Goal: Task Accomplishment & Management: Complete application form

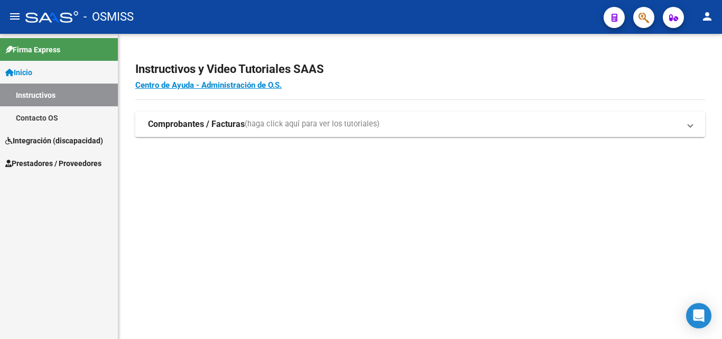
click at [45, 144] on span "Integración (discapacidad)" at bounding box center [54, 141] width 98 height 12
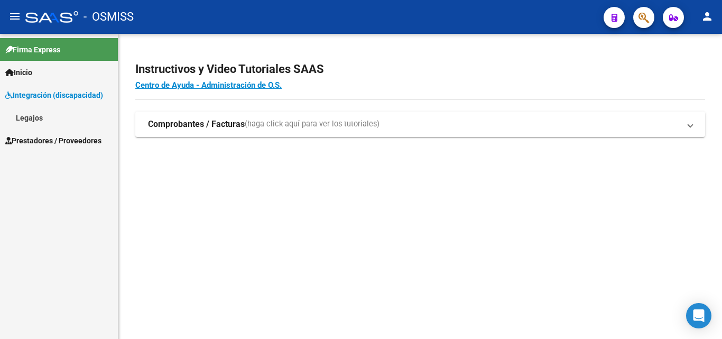
click at [45, 144] on span "Prestadores / Proveedores" at bounding box center [53, 141] width 96 height 12
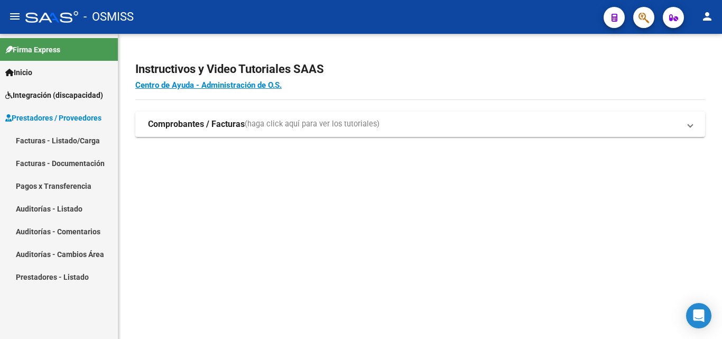
click at [61, 140] on link "Facturas - Listado/Carga" at bounding box center [59, 140] width 118 height 23
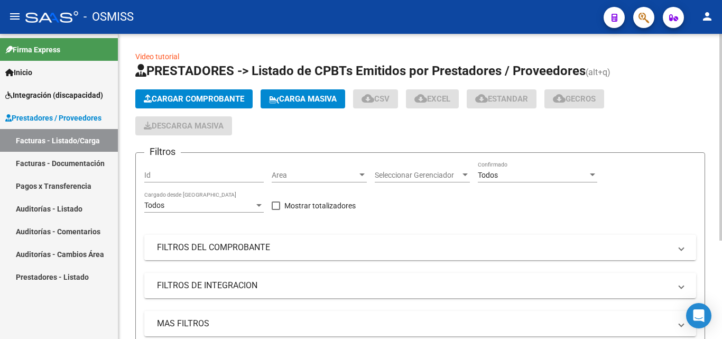
click at [188, 243] on mat-panel-title "FILTROS DEL COMPROBANTE" at bounding box center [414, 247] width 514 height 12
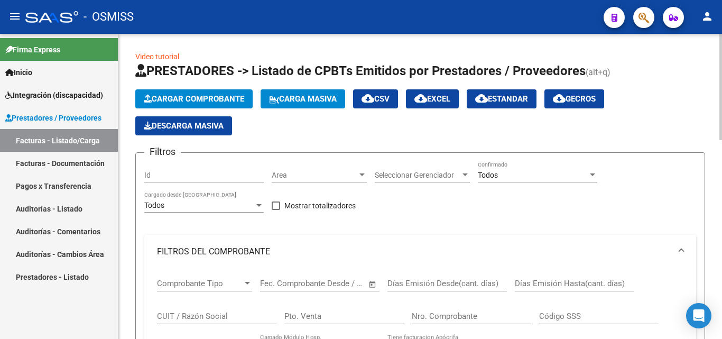
scroll to position [106, 0]
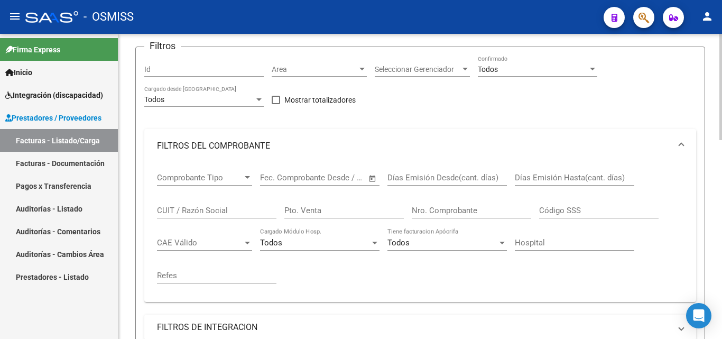
click at [193, 209] on input "CUIT / Razón Social" at bounding box center [216, 211] width 119 height 10
paste input "27343901971"
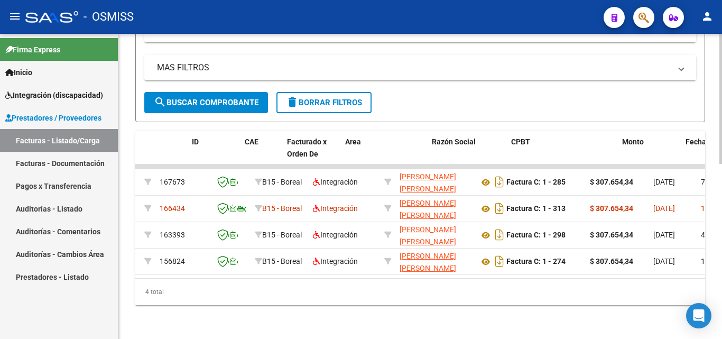
scroll to position [0, 0]
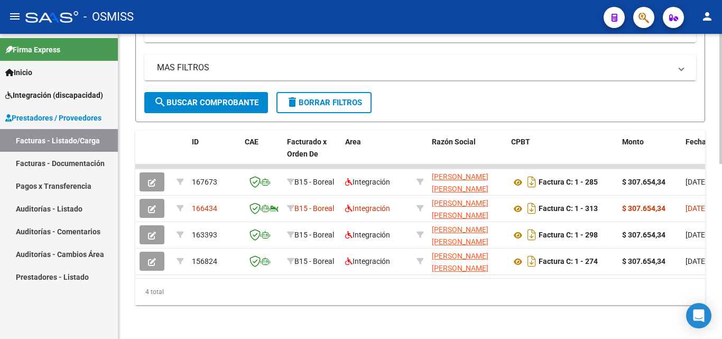
type input "27343901971"
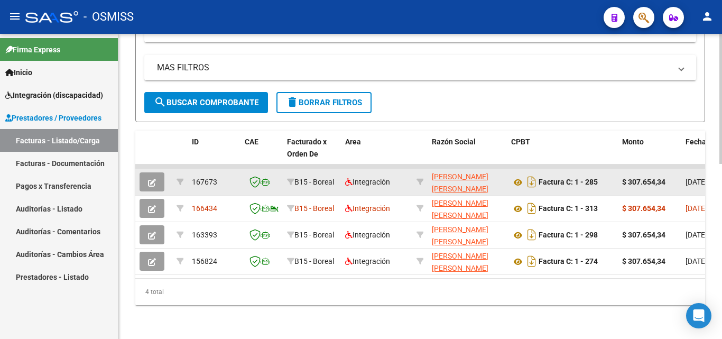
click at [448, 173] on app-link-go-to "[PERSON_NAME] [PERSON_NAME]" at bounding box center [467, 183] width 71 height 24
click at [150, 179] on icon "button" at bounding box center [152, 183] width 8 height 8
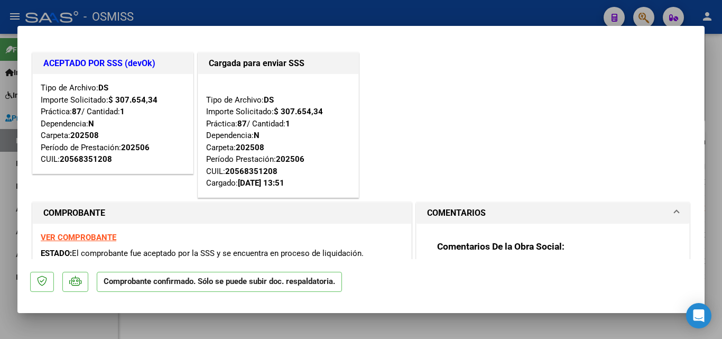
type input "$ 0,00"
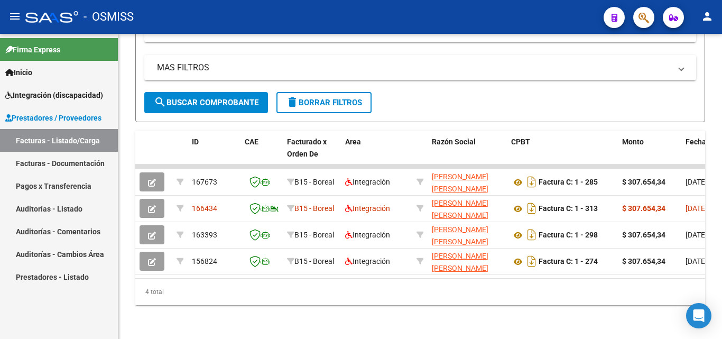
scroll to position [412, 0]
